Goal: Task Accomplishment & Management: Manage account settings

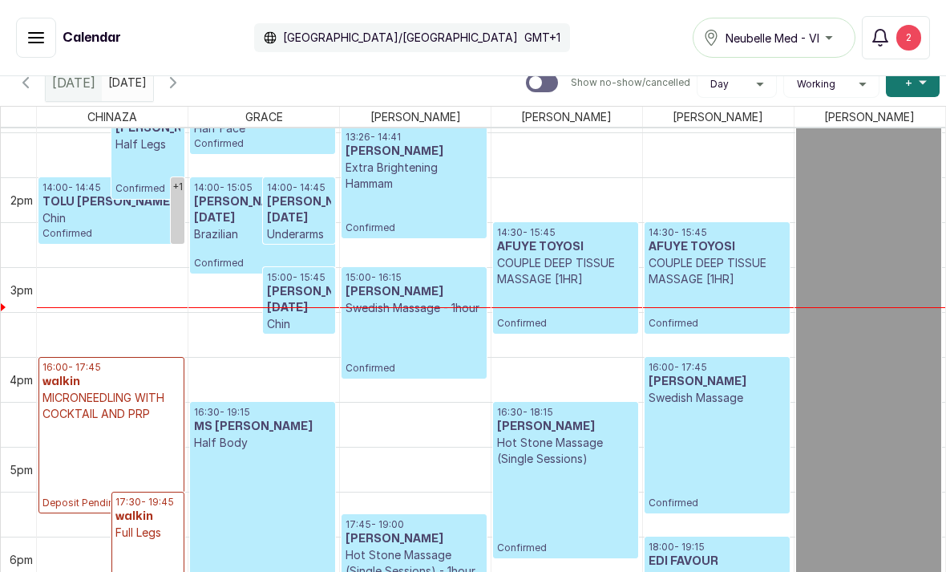
scroll to position [183, 0]
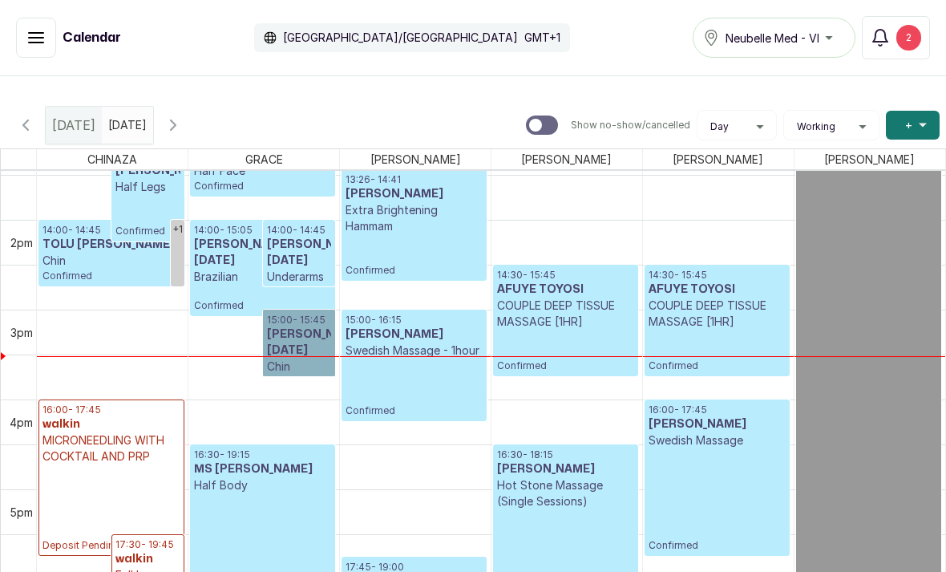
click at [299, 346] on link "15:00 - 15:45 Gloria Monday Chin Confirmed" at bounding box center [299, 342] width 73 height 67
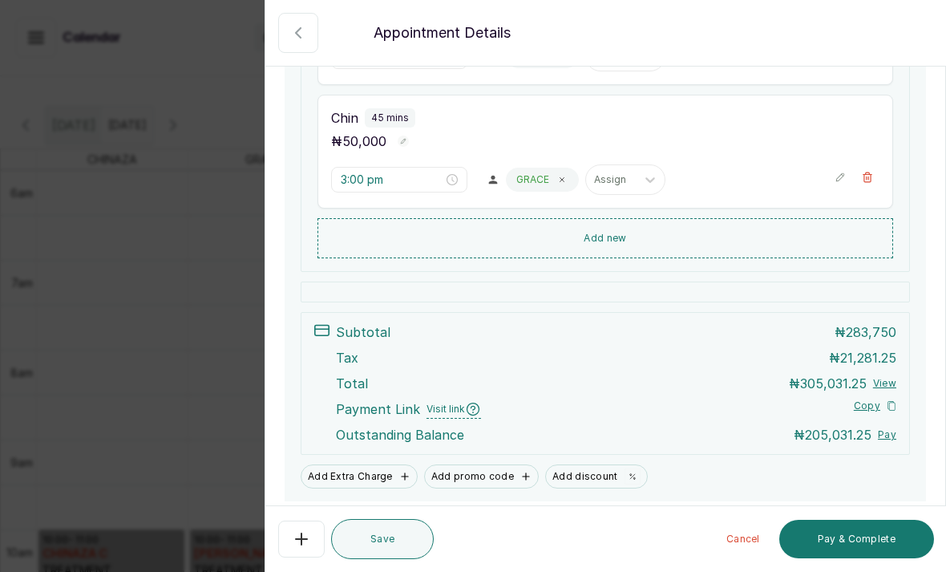
scroll to position [547, 0]
click at [306, 24] on icon "button" at bounding box center [298, 32] width 19 height 19
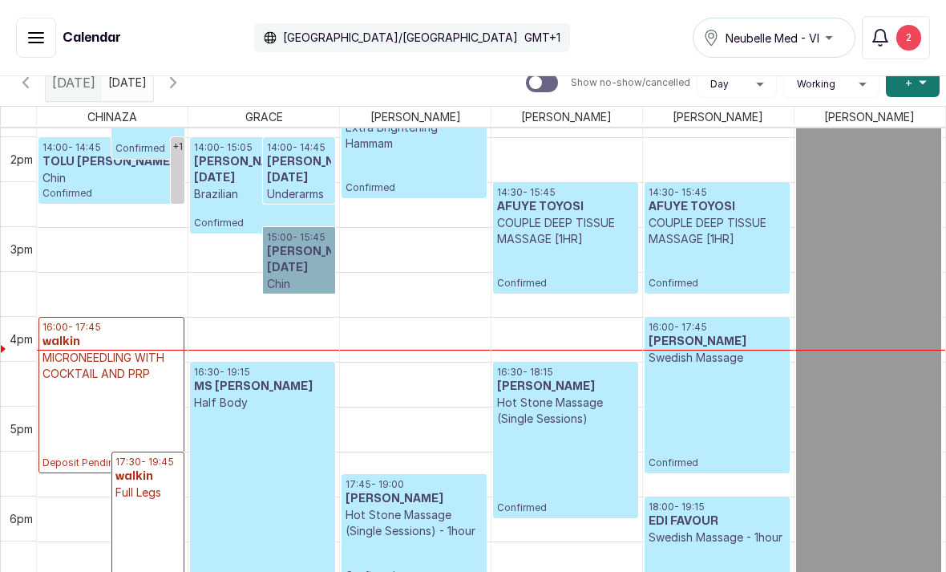
scroll to position [1241, 0]
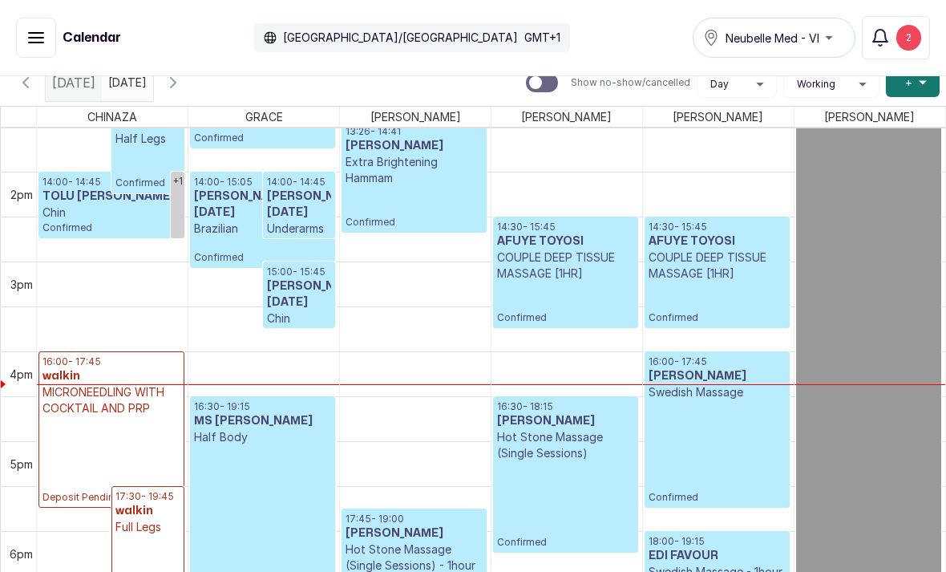
click at [183, 89] on icon "button" at bounding box center [173, 82] width 19 height 19
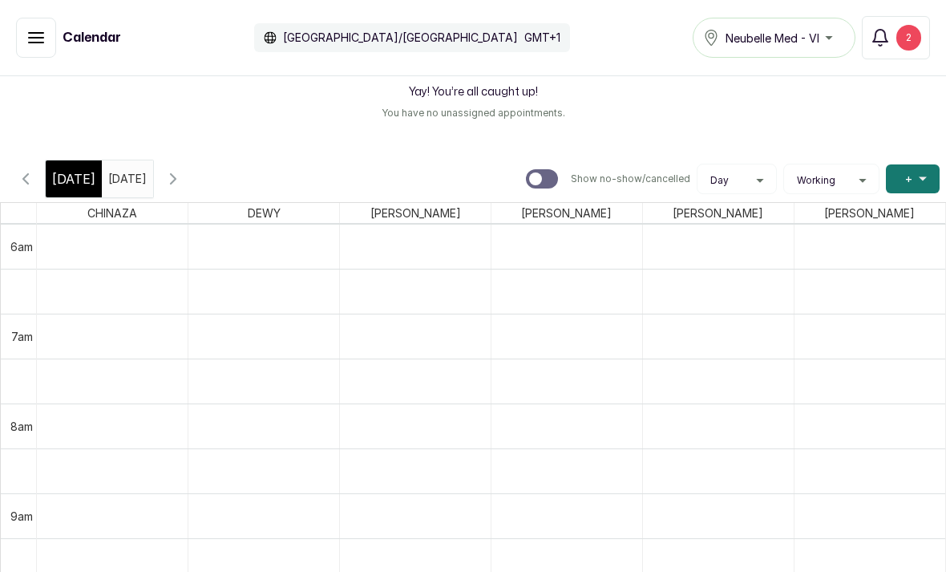
scroll to position [131, 0]
click at [183, 184] on icon "button" at bounding box center [173, 177] width 19 height 19
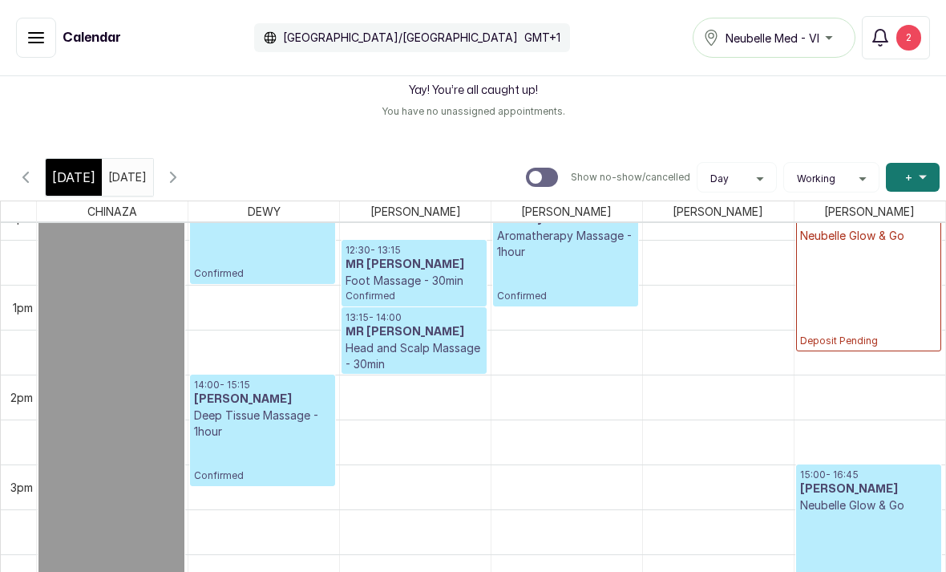
click at [183, 180] on icon "button" at bounding box center [173, 177] width 19 height 19
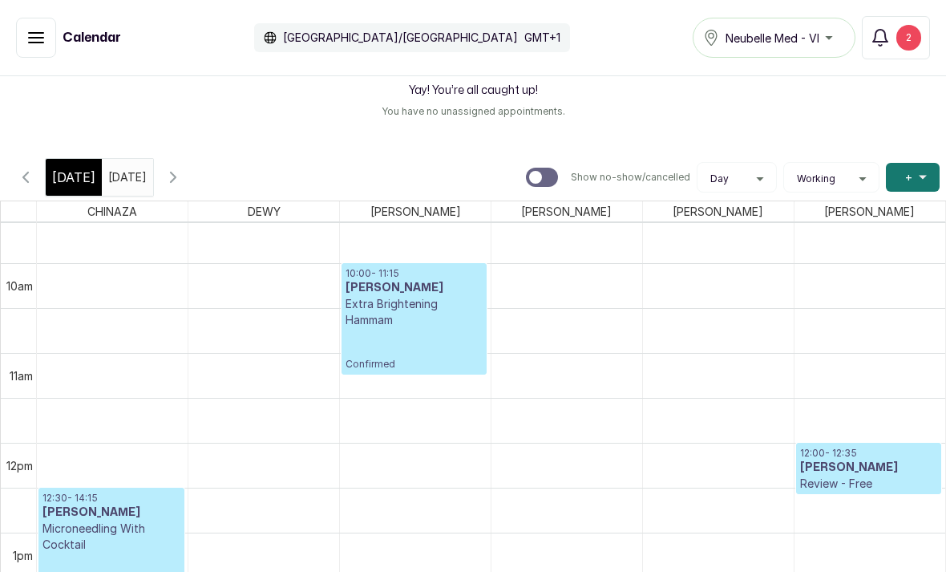
click at [908, 176] on span "+" at bounding box center [908, 177] width 7 height 16
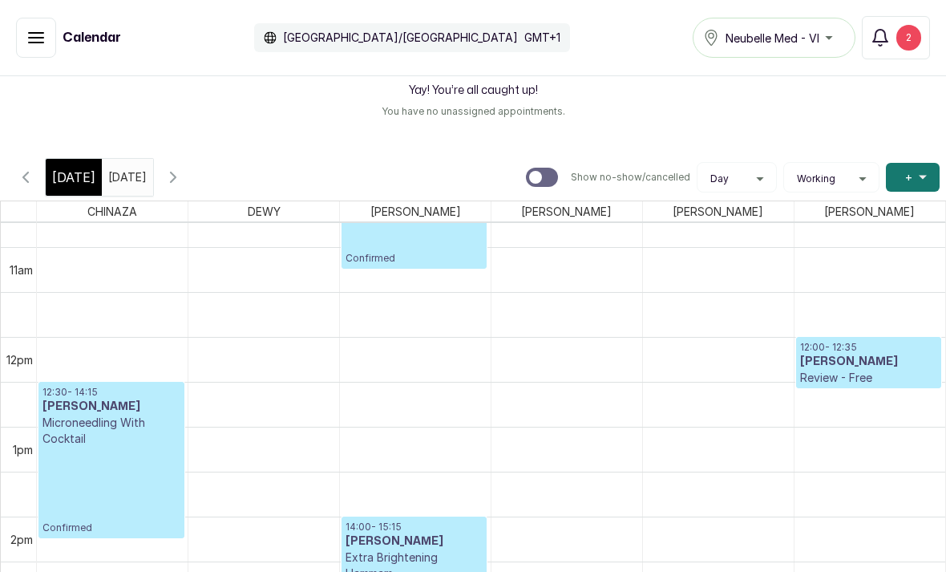
click at [908, 183] on span "+" at bounding box center [908, 177] width 7 height 16
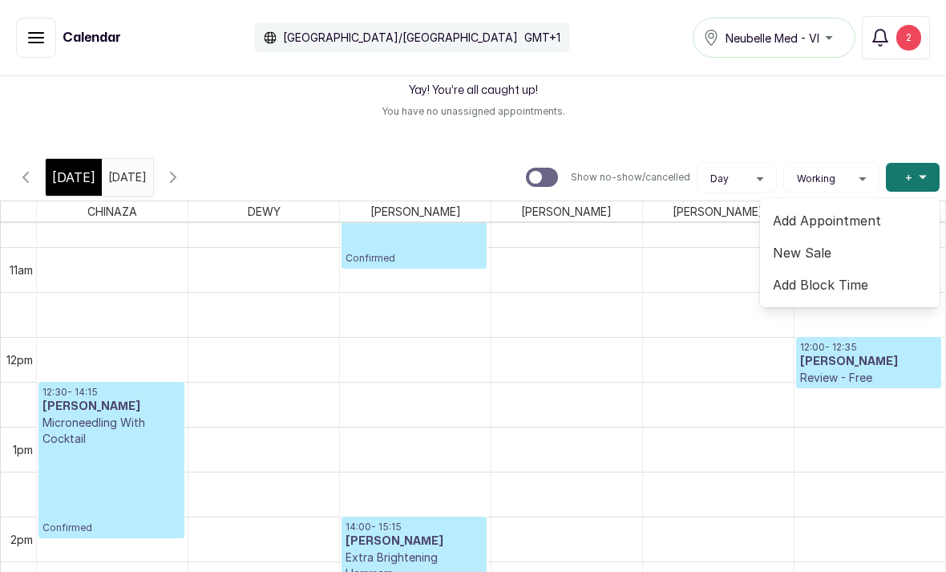
click at [885, 225] on span "Add Appointment" at bounding box center [850, 220] width 154 height 19
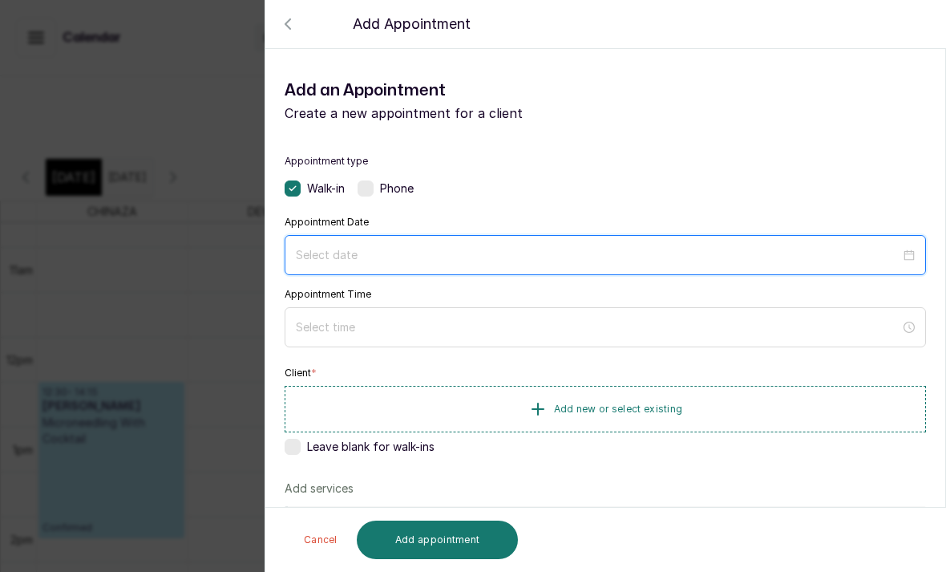
click at [479, 260] on input at bounding box center [598, 255] width 605 height 18
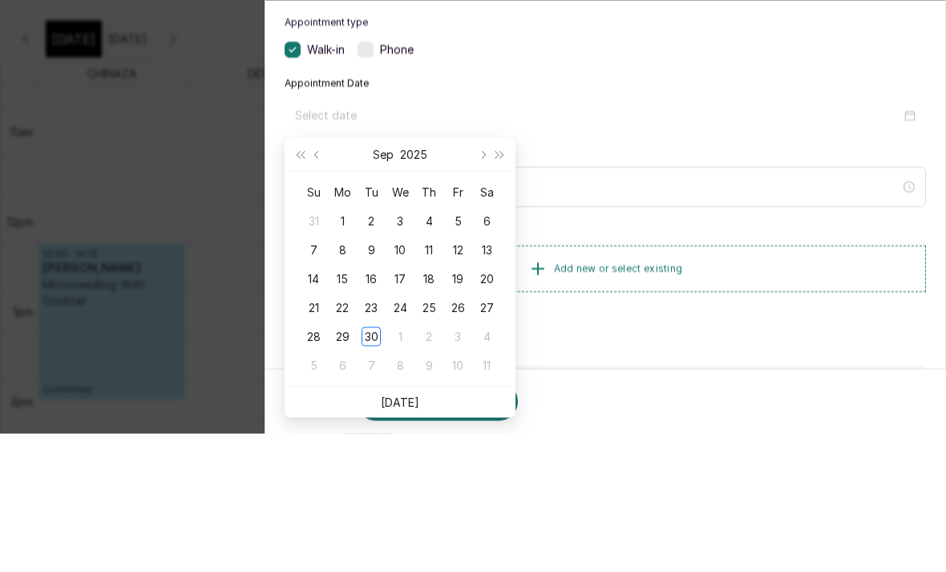
click at [483, 277] on button "Next month (PageDown)" at bounding box center [482, 293] width 18 height 32
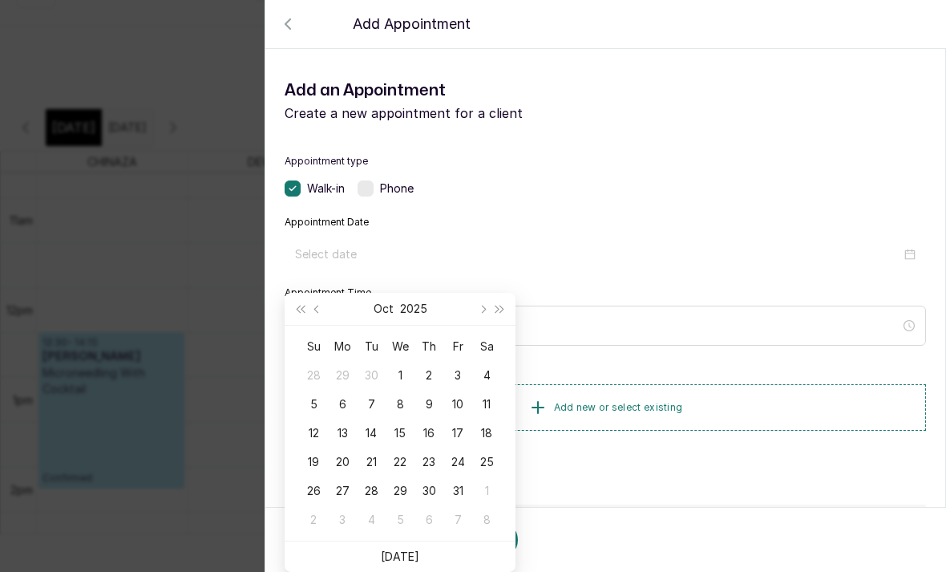
type input "2025/10/03"
click at [457, 366] on div "3" at bounding box center [457, 375] width 19 height 19
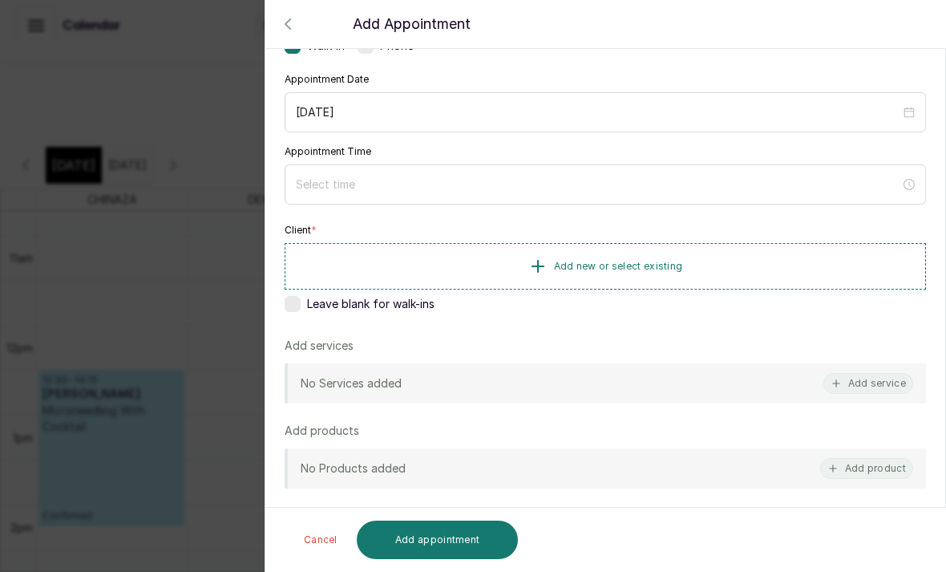
click at [297, 306] on label at bounding box center [293, 304] width 16 height 16
click at [871, 385] on button "Add service" at bounding box center [868, 383] width 90 height 21
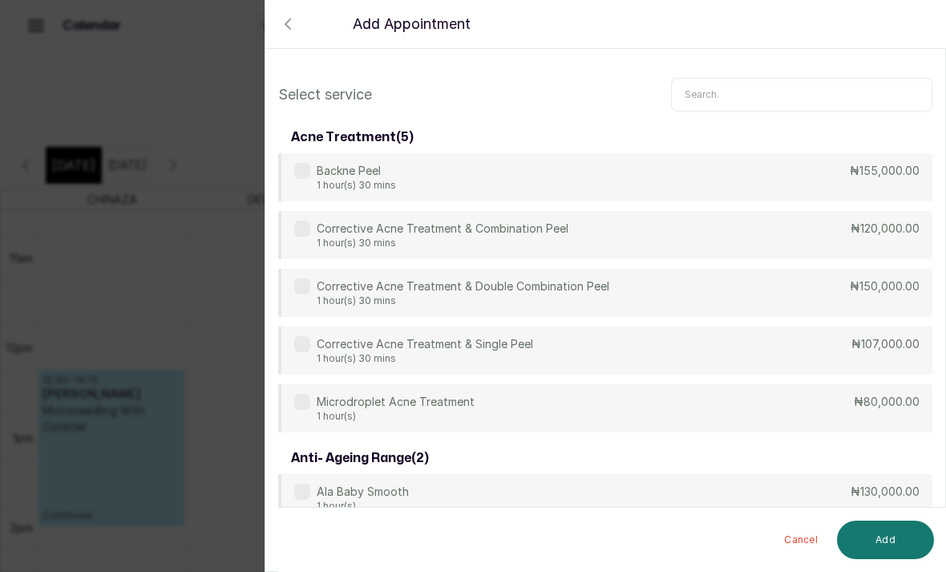
click at [791, 110] on input "text" at bounding box center [801, 95] width 261 height 34
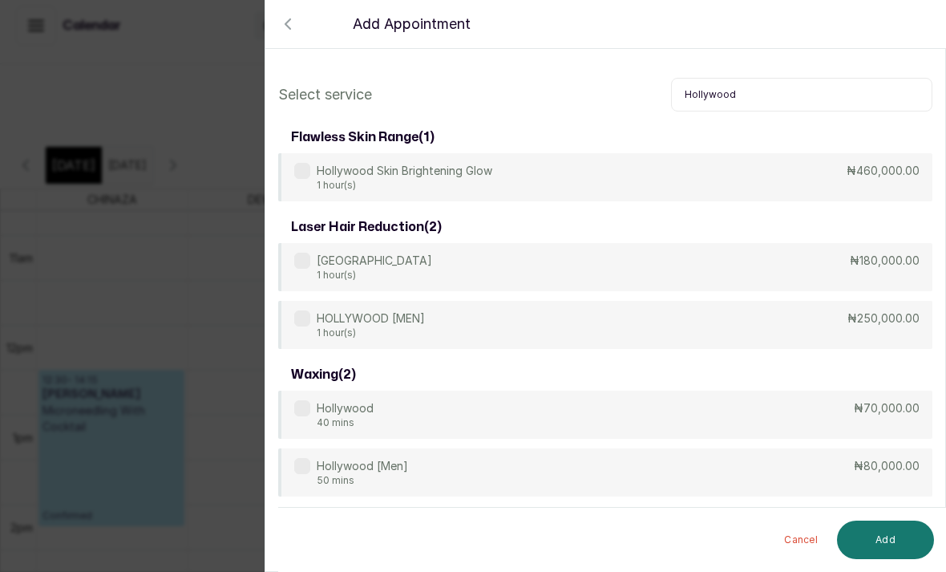
type input "Hollywood"
click at [297, 257] on label at bounding box center [302, 261] width 16 height 16
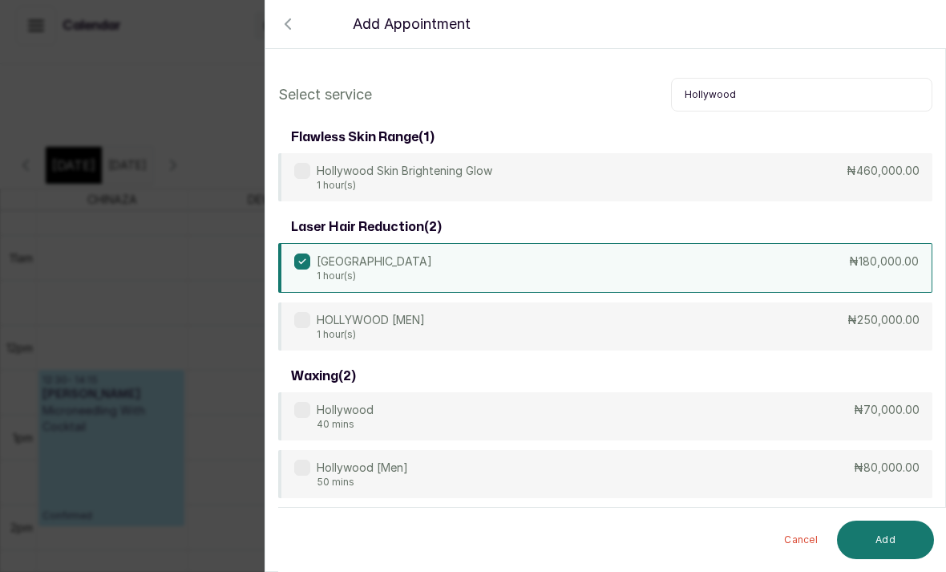
click at [743, 94] on input "Hollywood" at bounding box center [801, 95] width 261 height 34
click at [714, 91] on input "Hollywood" at bounding box center [801, 95] width 261 height 34
click at [714, 90] on input "Hollywood" at bounding box center [801, 95] width 261 height 34
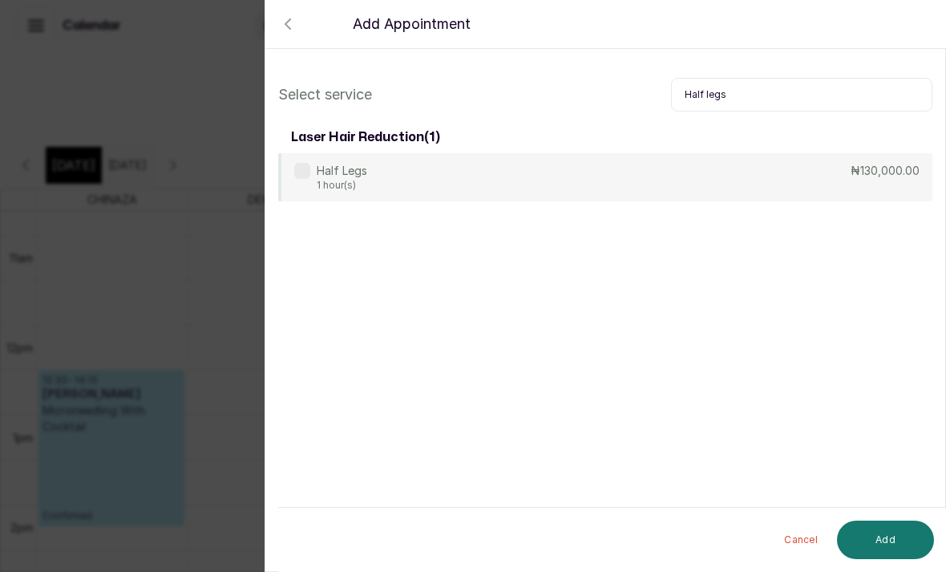
click at [297, 181] on div "Half Legs 1 hour(s)" at bounding box center [330, 177] width 73 height 29
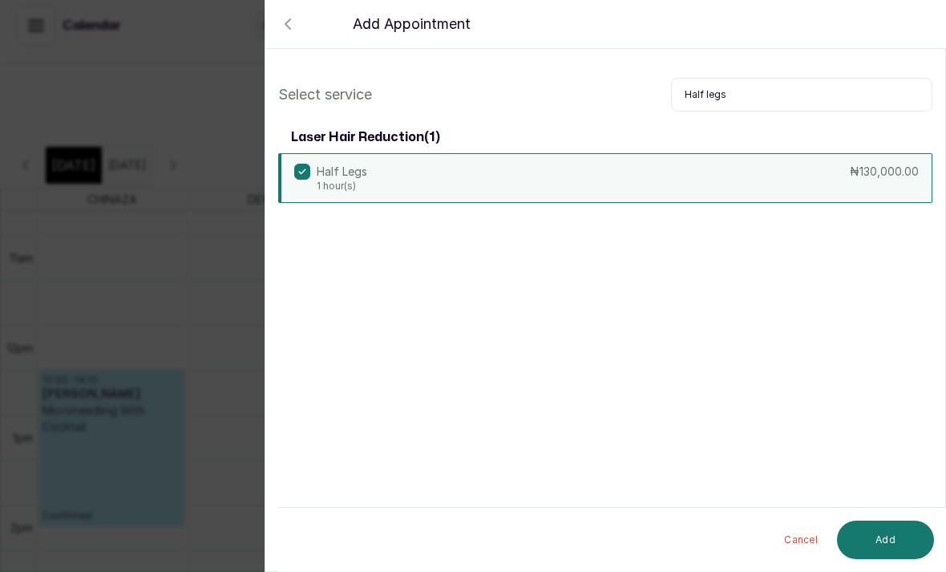
click at [740, 97] on input "Half legs" at bounding box center [801, 95] width 261 height 34
type input "H"
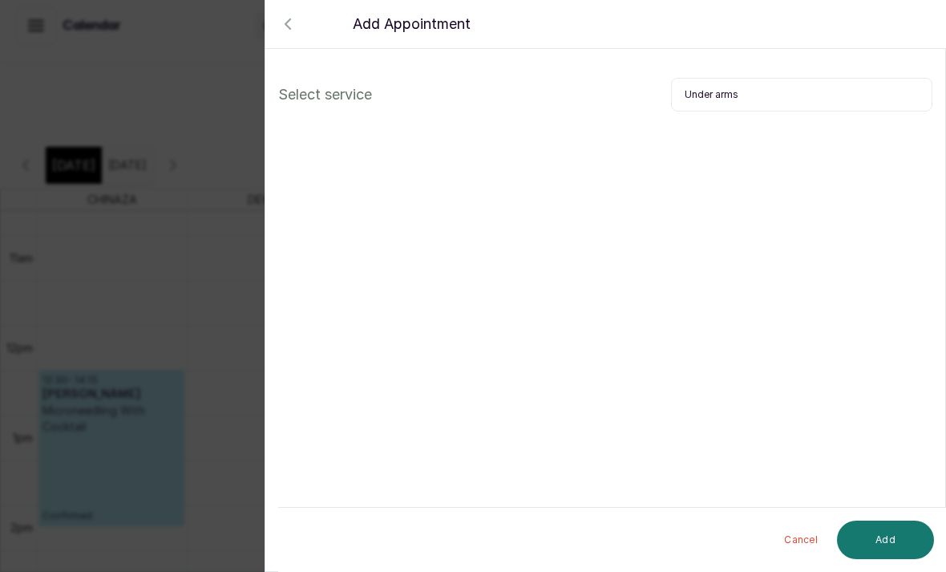
scroll to position [0, 0]
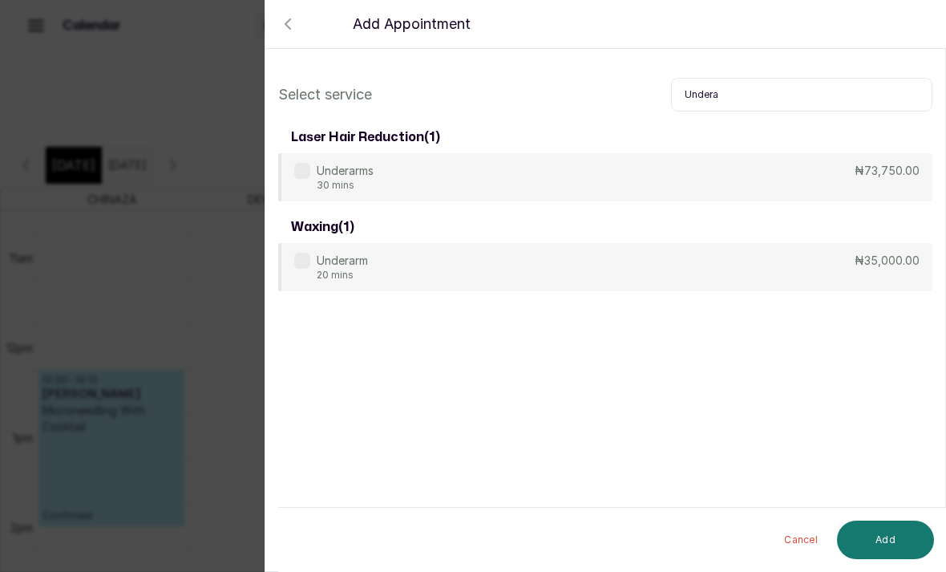
type input "Undera"
click at [637, 194] on div "Underarms 30 mins ₦73,750.00" at bounding box center [605, 177] width 654 height 48
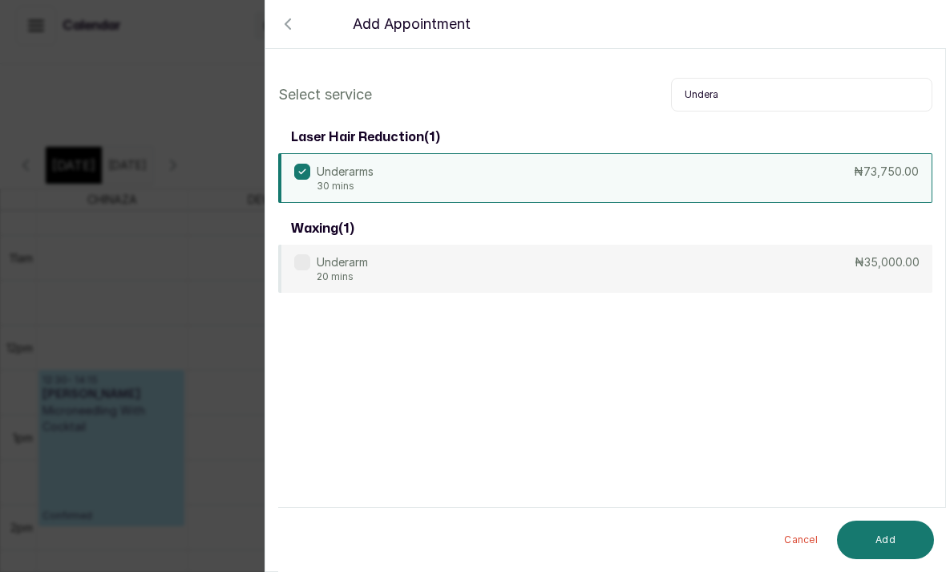
click at [896, 542] on button "Add" at bounding box center [885, 539] width 97 height 38
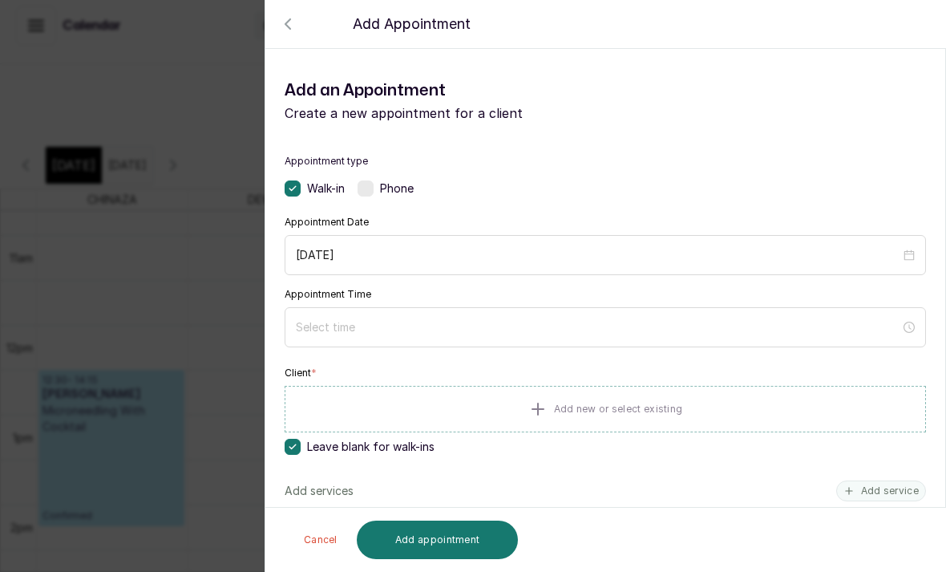
click at [285, 33] on div at bounding box center [473, 66] width 946 height 80
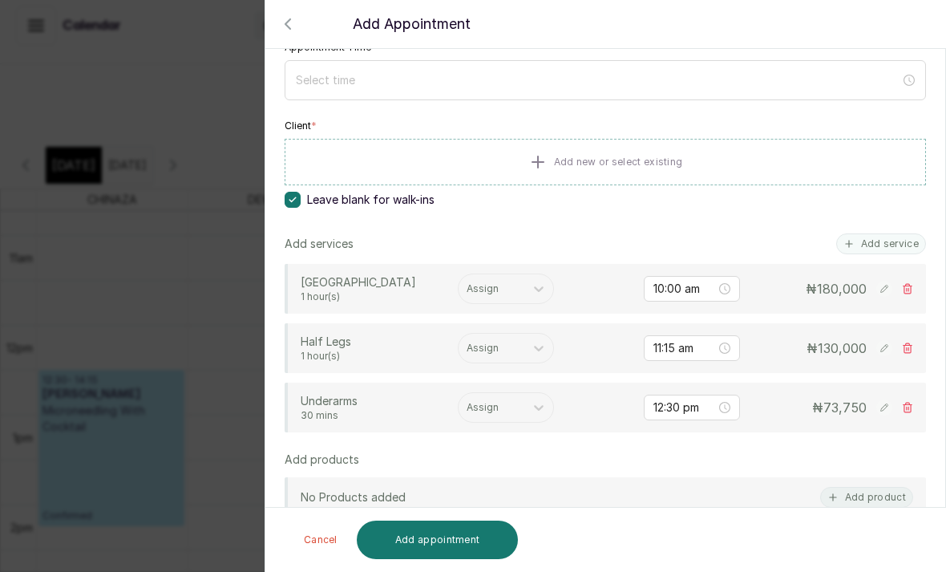
scroll to position [248, 0]
click at [282, 42] on div at bounding box center [473, 66] width 946 height 80
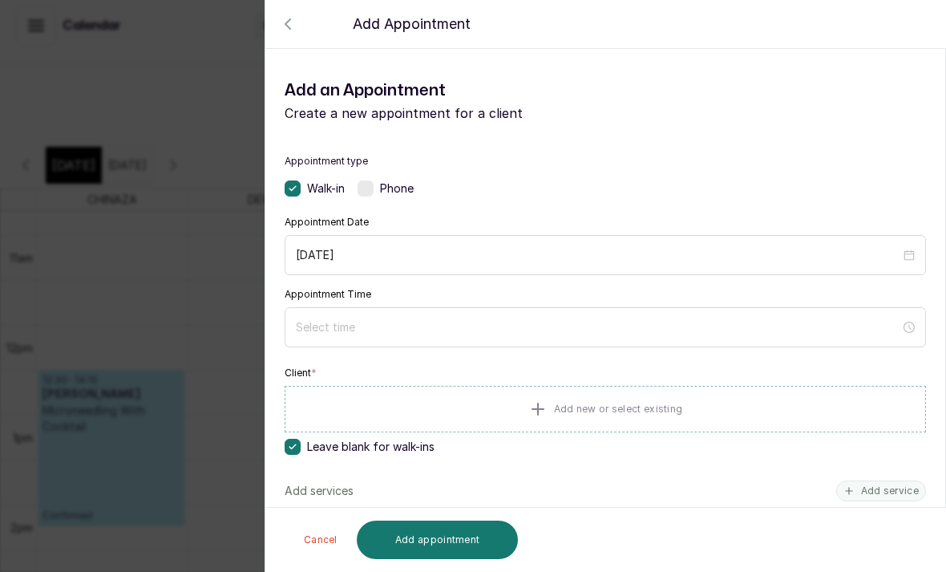
scroll to position [-2, 0]
click at [283, 45] on div at bounding box center [473, 66] width 946 height 80
click at [184, 285] on div "Back Add Appointment Add an Appointment Create a new appointment for a client A…" at bounding box center [473, 286] width 946 height 572
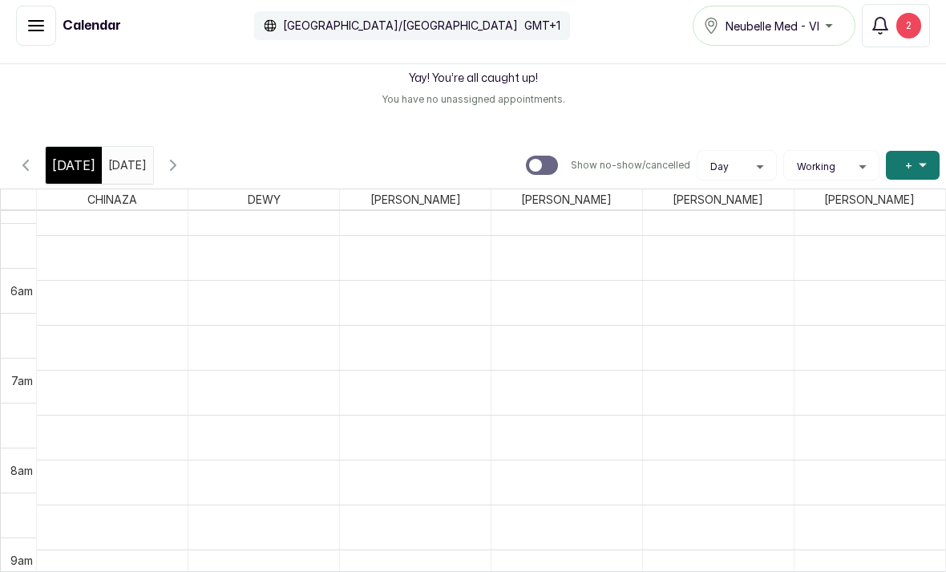
scroll to position [334, 0]
click at [81, 156] on span "[DATE]" at bounding box center [73, 165] width 43 height 19
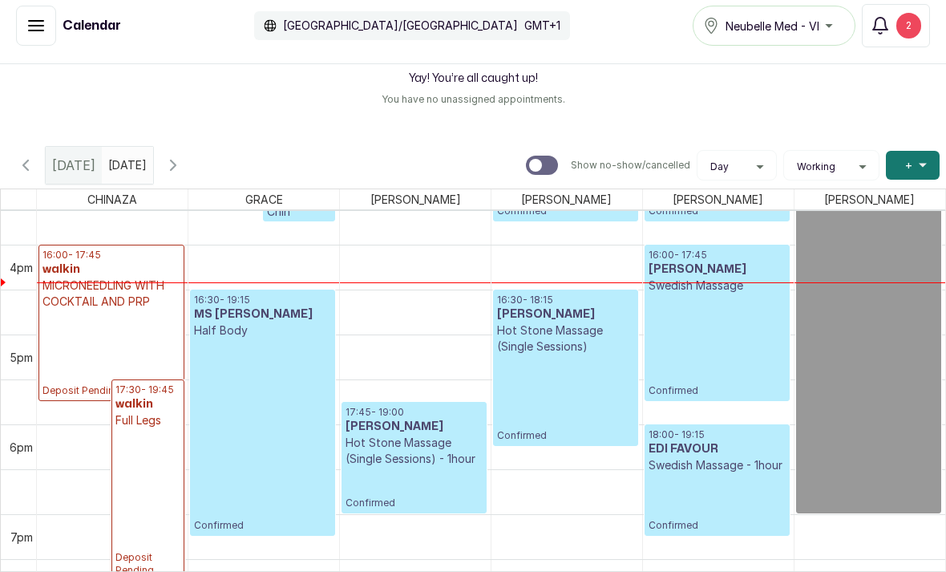
scroll to position [1297, 0]
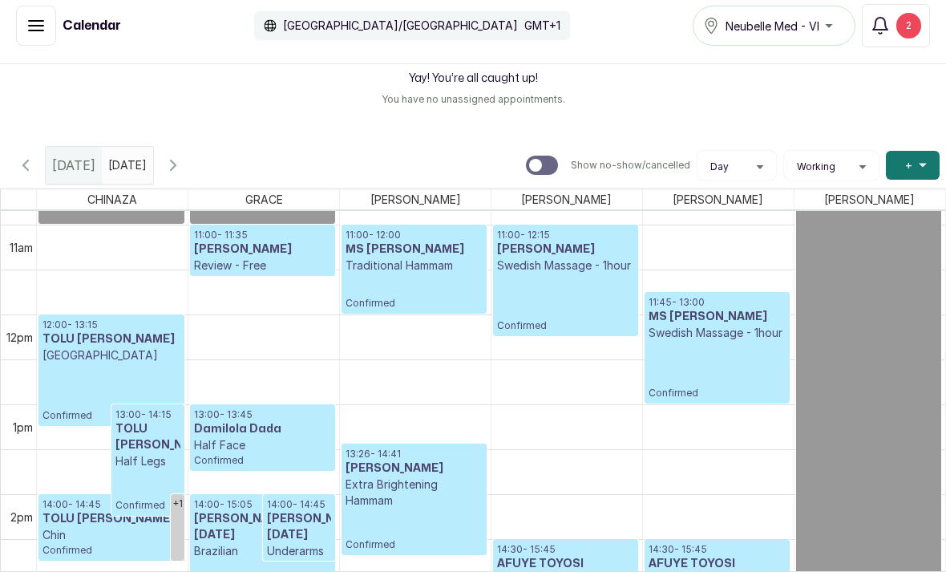
click at [901, 151] on button "Add +" at bounding box center [913, 165] width 54 height 29
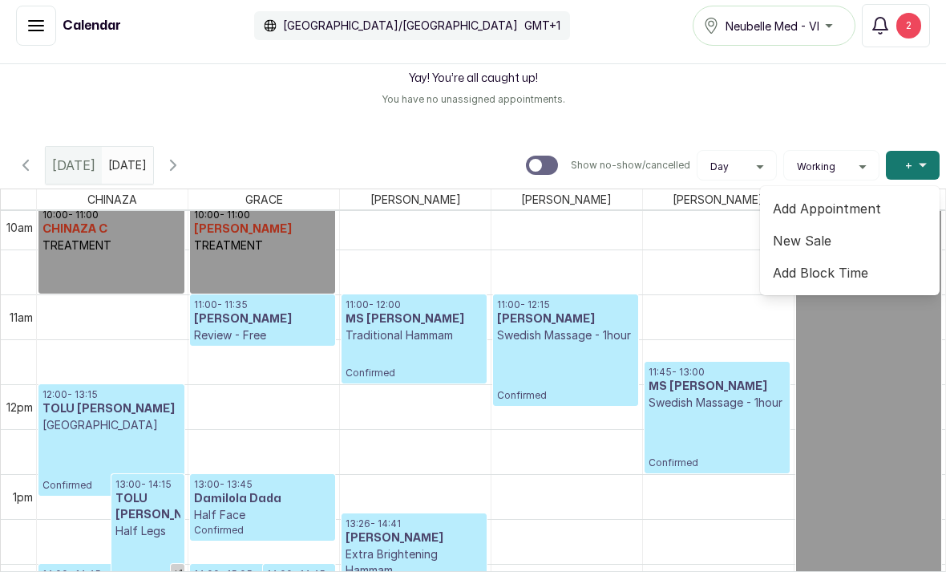
click at [841, 199] on span "Add Appointment" at bounding box center [850, 208] width 154 height 19
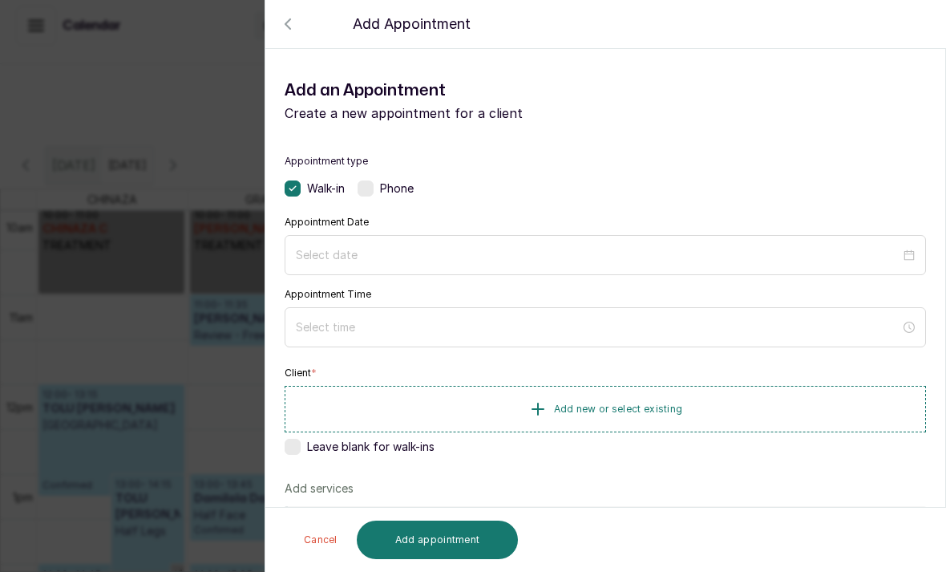
click at [492, 273] on div at bounding box center [605, 255] width 641 height 40
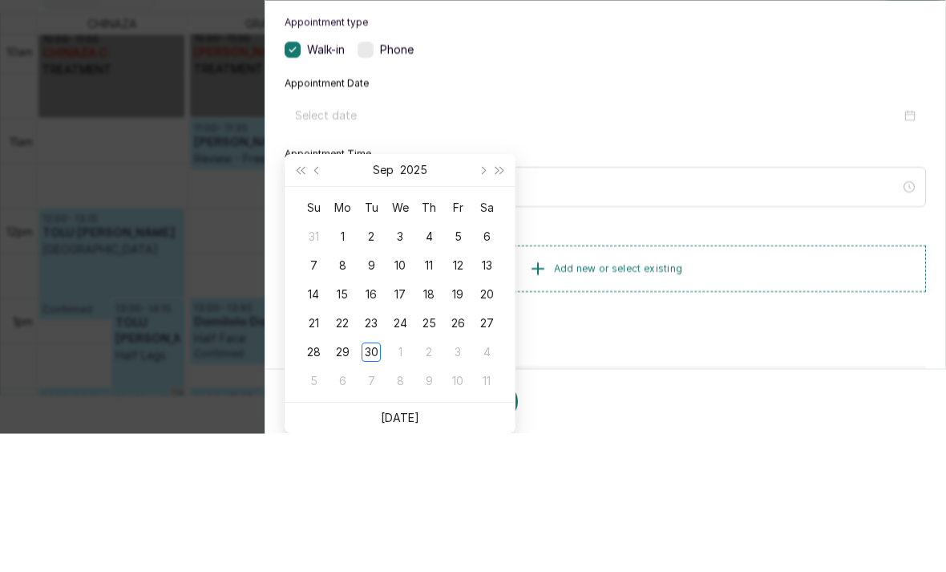
click at [473, 293] on button "Next month (PageDown)" at bounding box center [482, 309] width 18 height 32
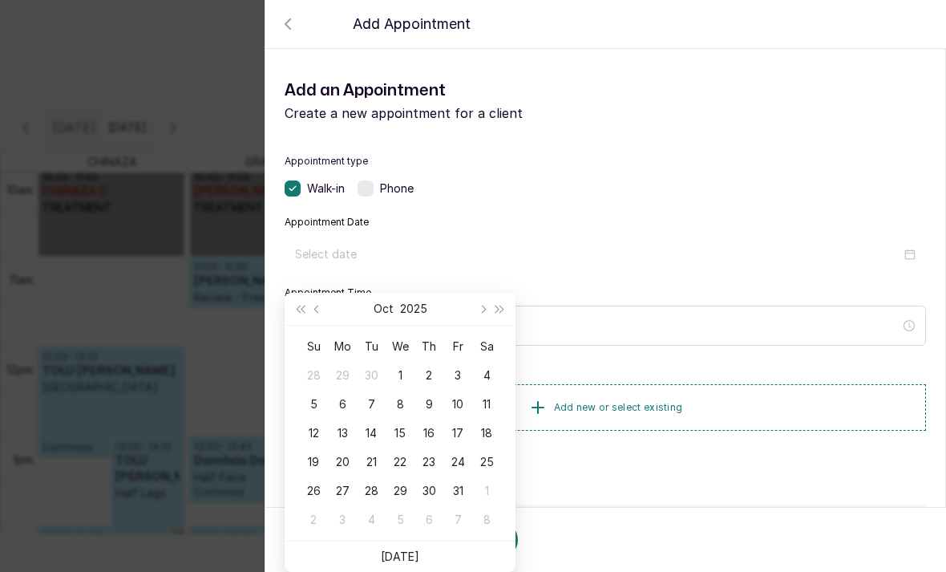
click at [285, 23] on icon "button" at bounding box center [287, 24] width 5 height 10
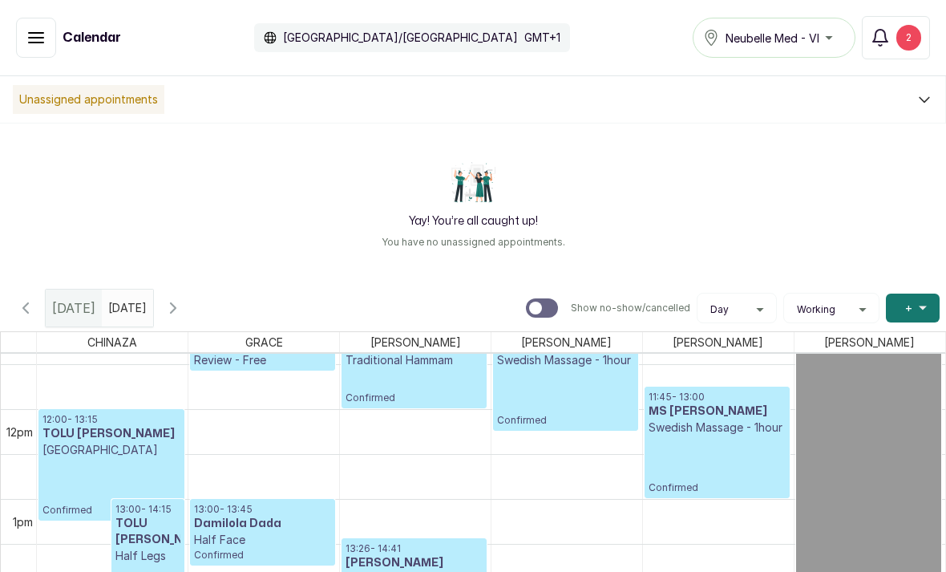
click at [35, 55] on button "Show no-show/cancelled" at bounding box center [36, 38] width 40 height 40
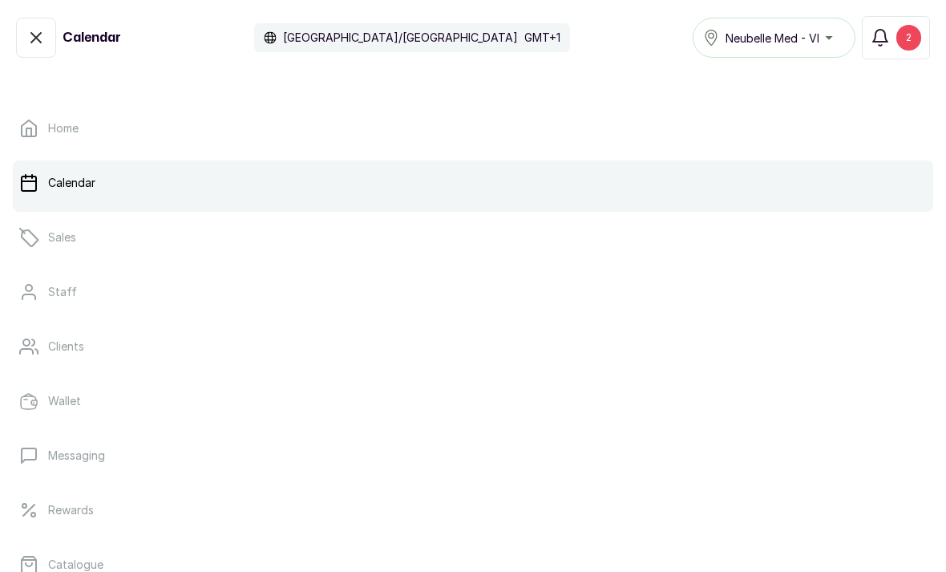
click at [97, 350] on link "Clients" at bounding box center [473, 346] width 920 height 45
